Goal: Navigation & Orientation: Find specific page/section

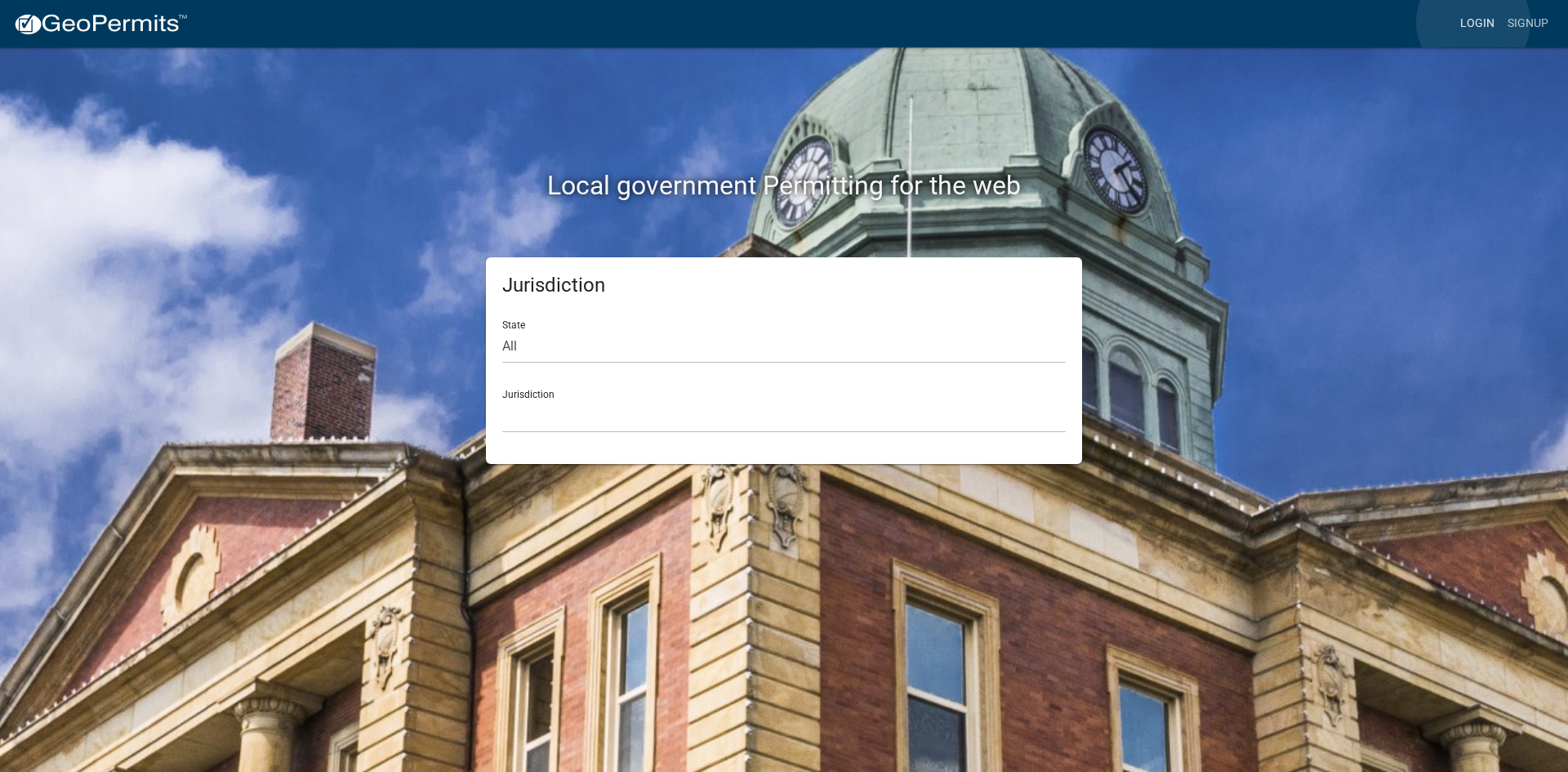
click at [1473, 22] on link "Login" at bounding box center [1478, 24] width 48 height 31
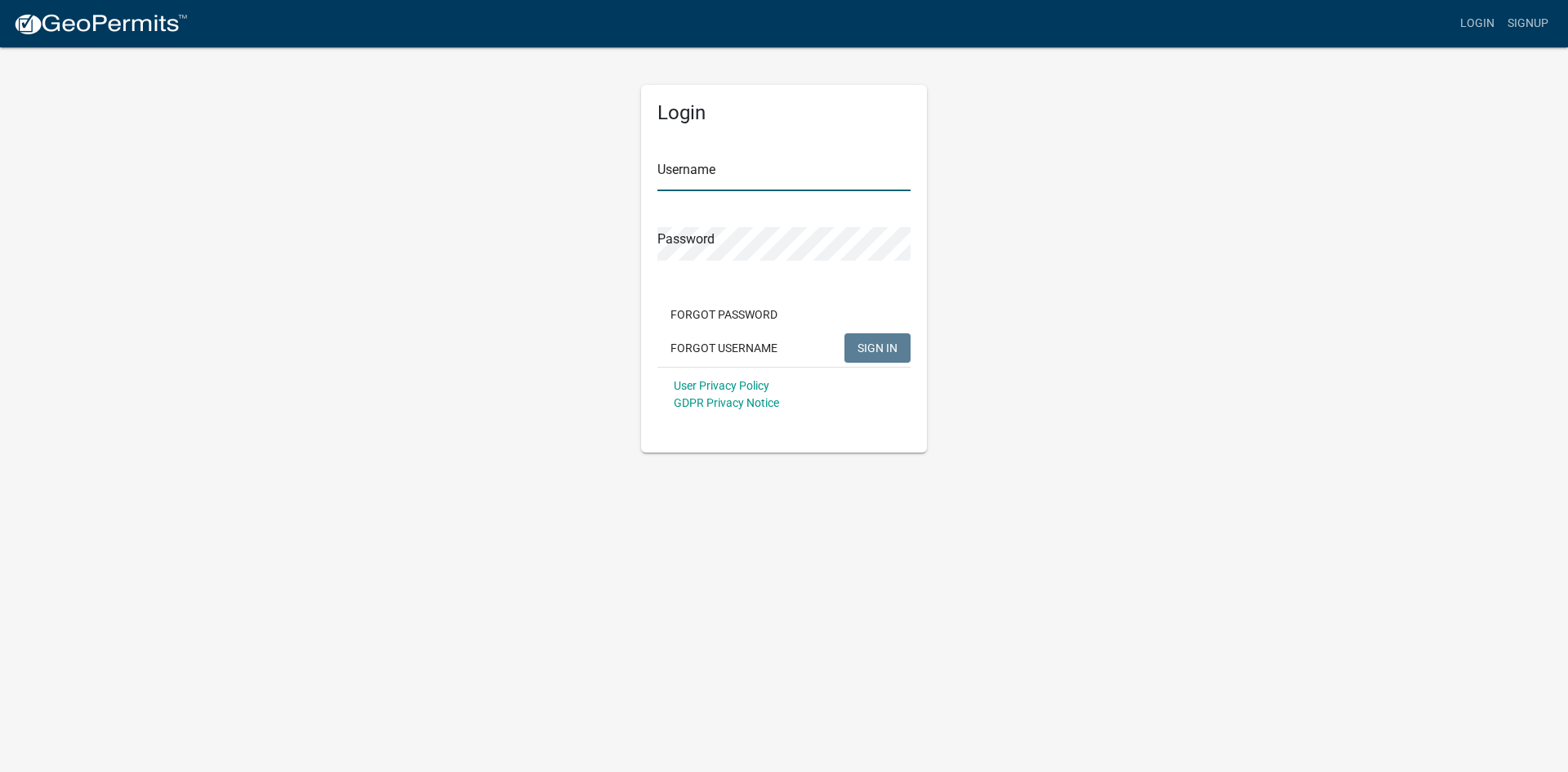
click at [726, 169] on input "Username" at bounding box center [784, 174] width 253 height 34
type input "KSKgeopermits"
click at [844, 333] on button "SIGN IN" at bounding box center [877, 348] width 66 height 30
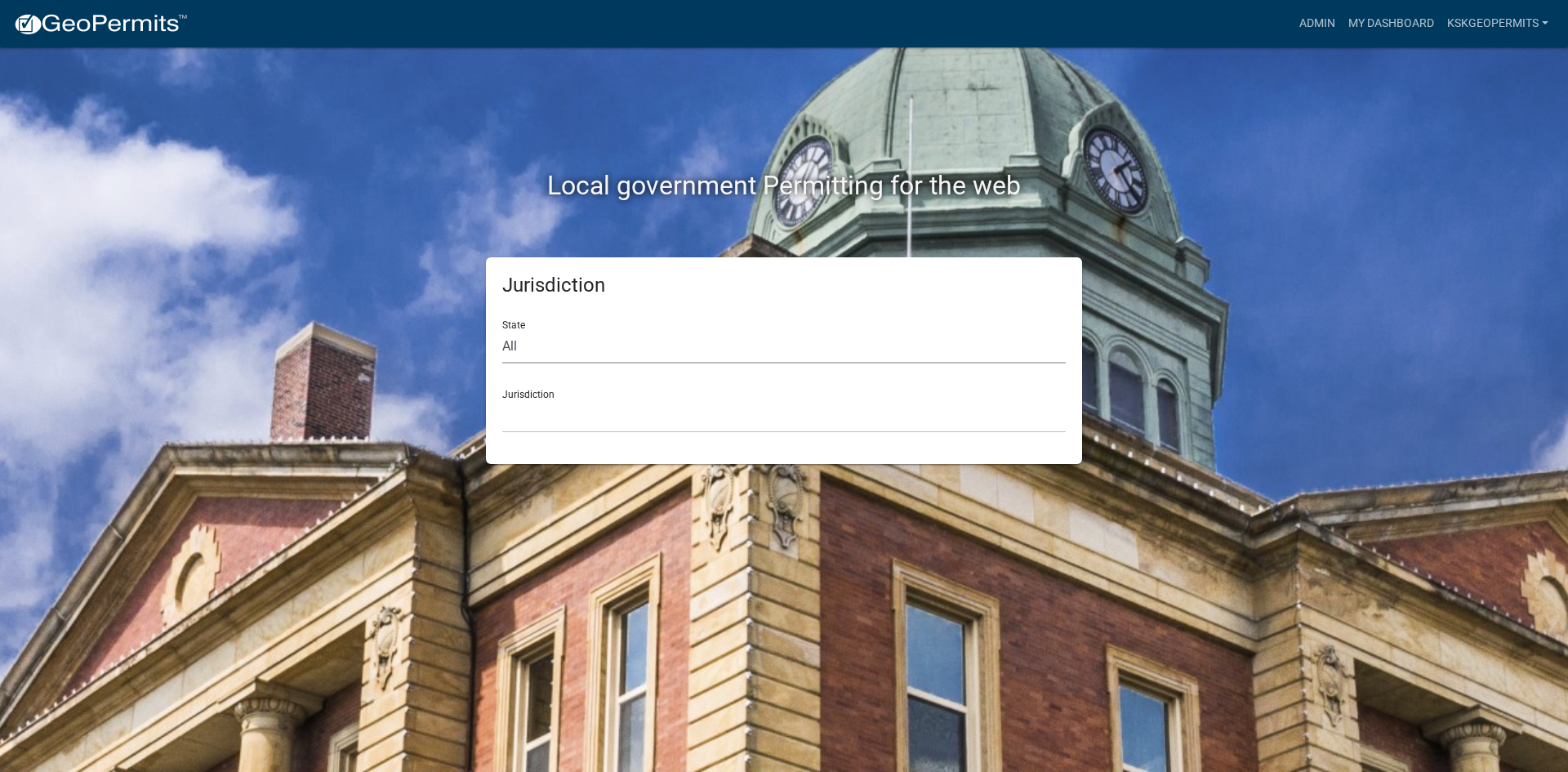
click at [538, 345] on select "All [US_STATE] [US_STATE] [US_STATE] [US_STATE] [US_STATE] [US_STATE] [US_STATE…" at bounding box center [784, 346] width 563 height 34
select select "[US_STATE]"
click at [502, 330] on select "All [US_STATE] [US_STATE] [US_STATE] [US_STATE] [US_STATE] [US_STATE] [US_STATE…" at bounding box center [784, 346] width 563 height 34
click at [527, 405] on select "City of [GEOGRAPHIC_DATA], [US_STATE] City of [GEOGRAPHIC_DATA], [US_STATE] Cit…" at bounding box center [784, 416] width 563 height 34
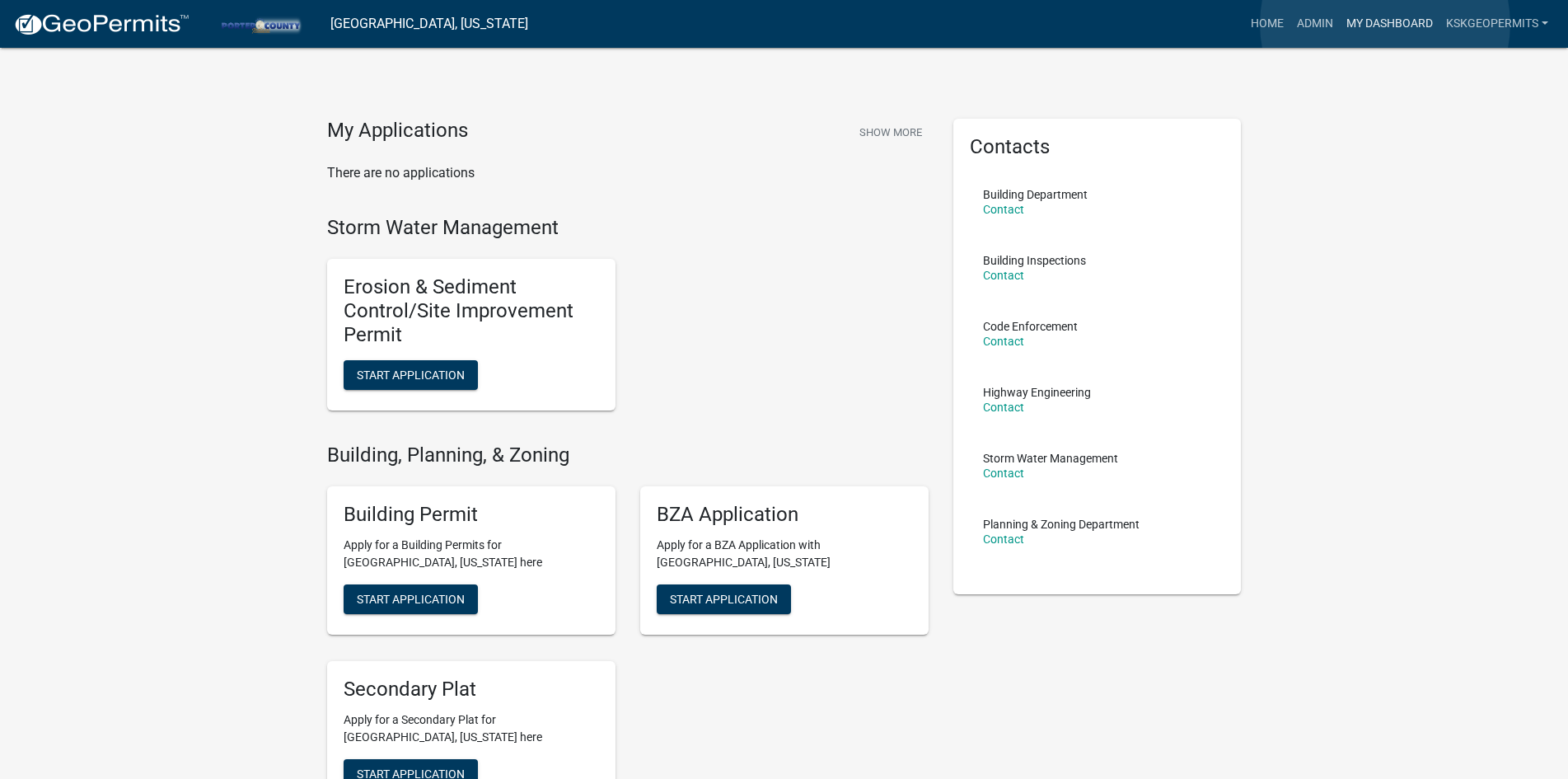
click at [1385, 24] on link "My Dashboard" at bounding box center [1390, 24] width 100 height 32
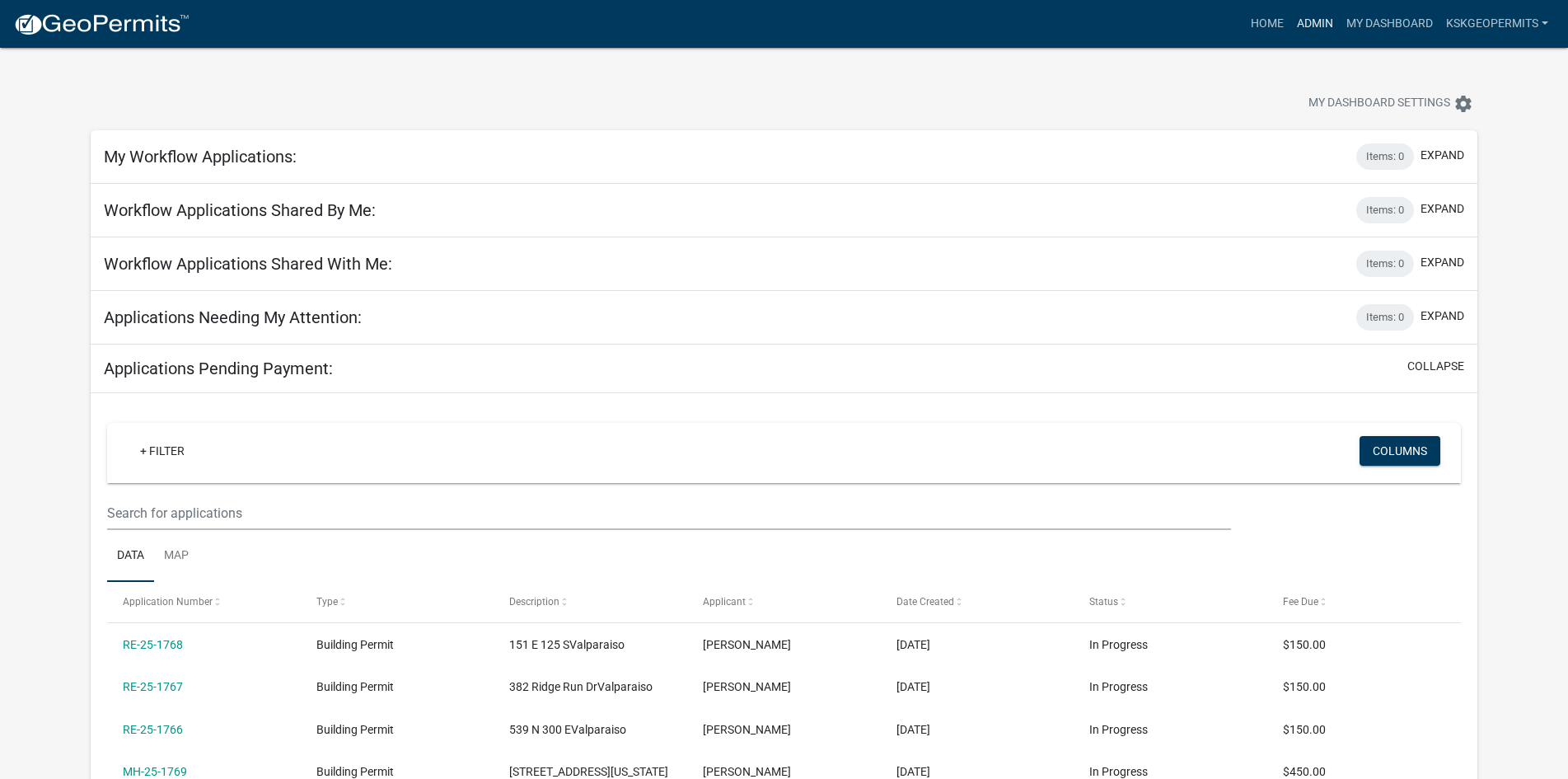
click at [1317, 22] on link "Admin" at bounding box center [1315, 24] width 50 height 32
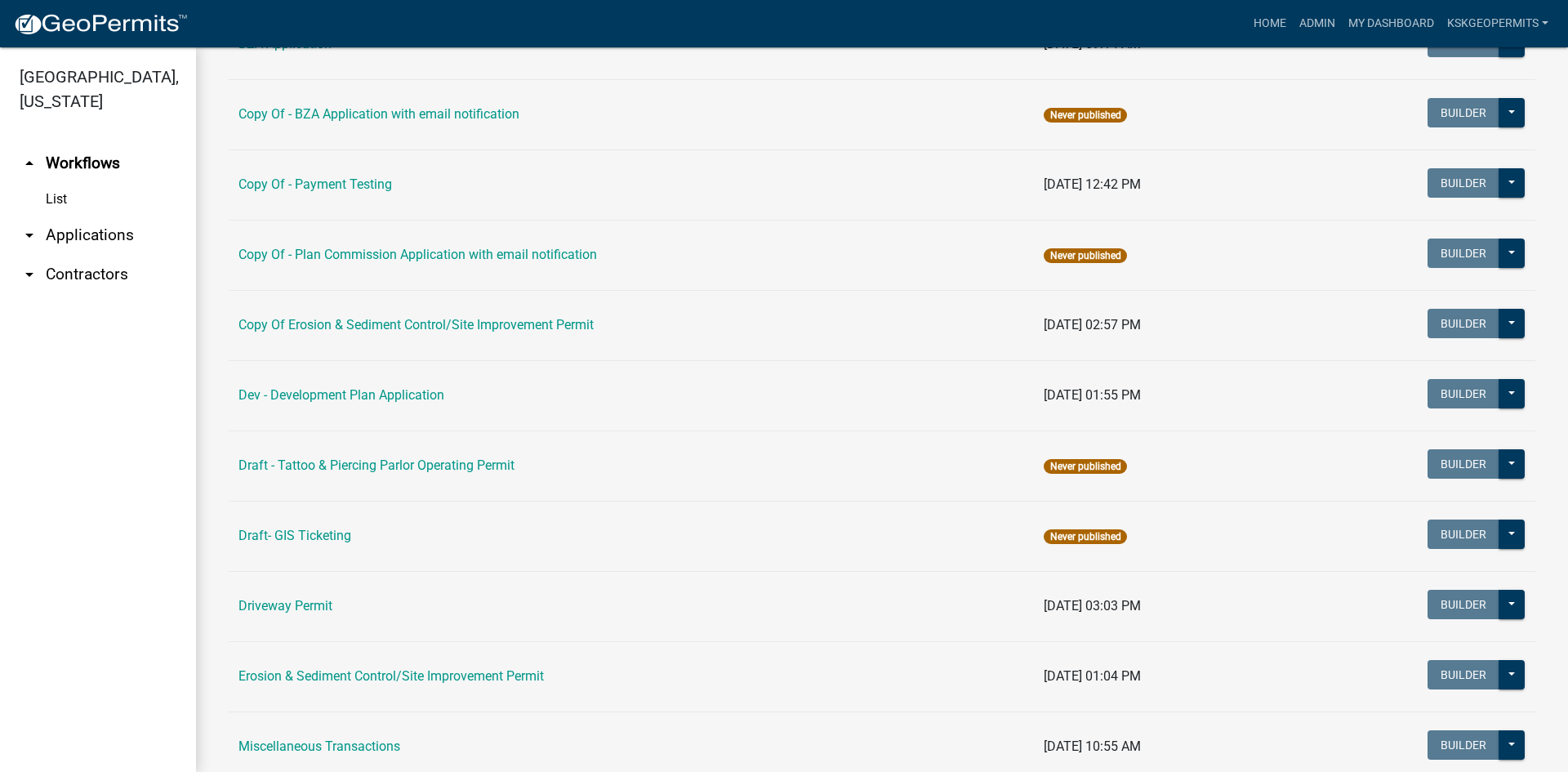
scroll to position [342, 0]
